Goal: Find specific page/section: Find specific page/section

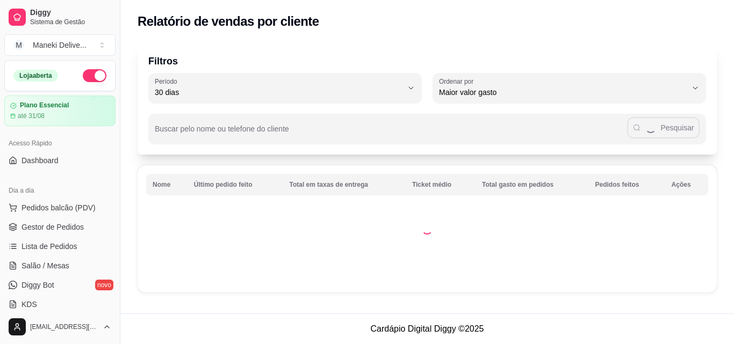
select select "30"
select select "HIGHEST_TOTAL_SPENT_WITH_ORDERS"
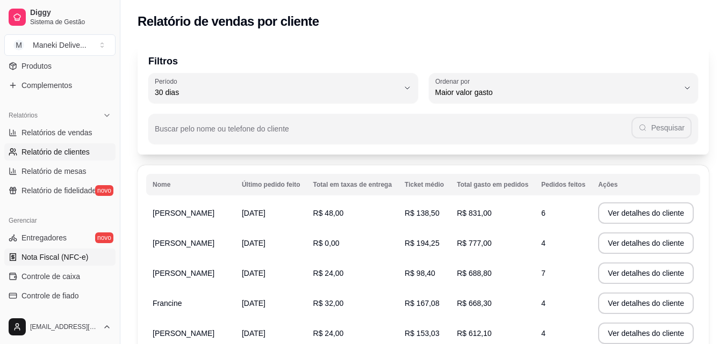
scroll to position [269, 0]
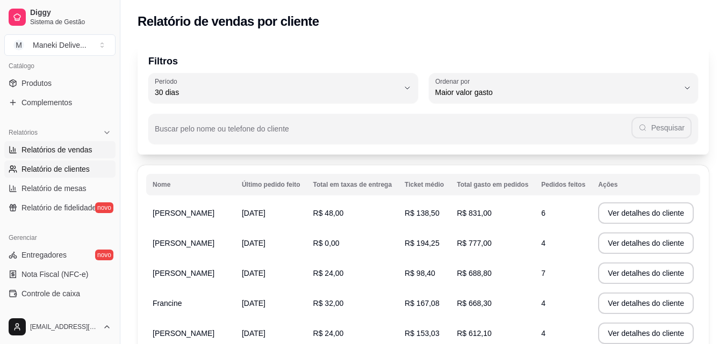
click at [63, 152] on span "Relatórios de vendas" at bounding box center [56, 150] width 71 height 11
select select "ALL"
select select "0"
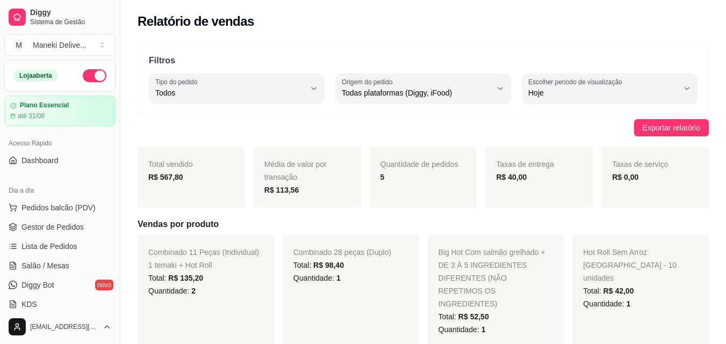
click at [95, 78] on button "button" at bounding box center [95, 75] width 24 height 13
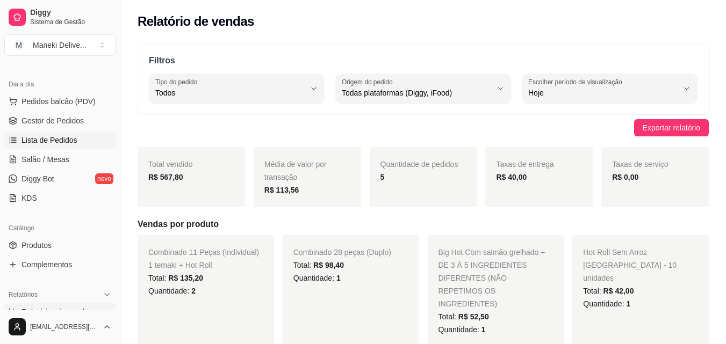
scroll to position [107, 0]
click at [52, 249] on link "Produtos" at bounding box center [59, 244] width 111 height 17
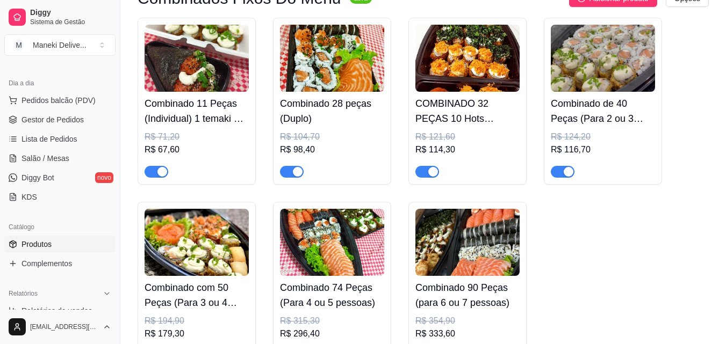
scroll to position [161, 0]
